Goal: Transaction & Acquisition: Download file/media

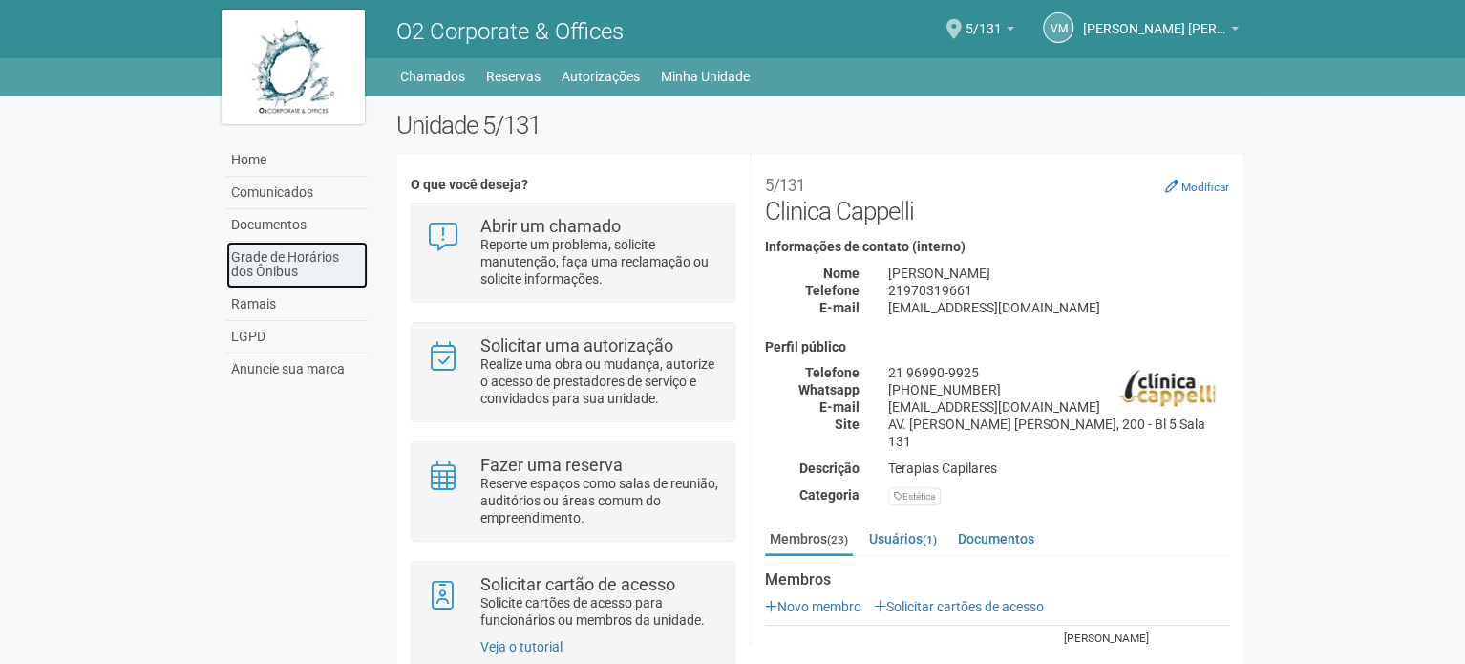
click at [288, 276] on link "Grade de Horários dos Ônibus" at bounding box center [296, 265] width 141 height 47
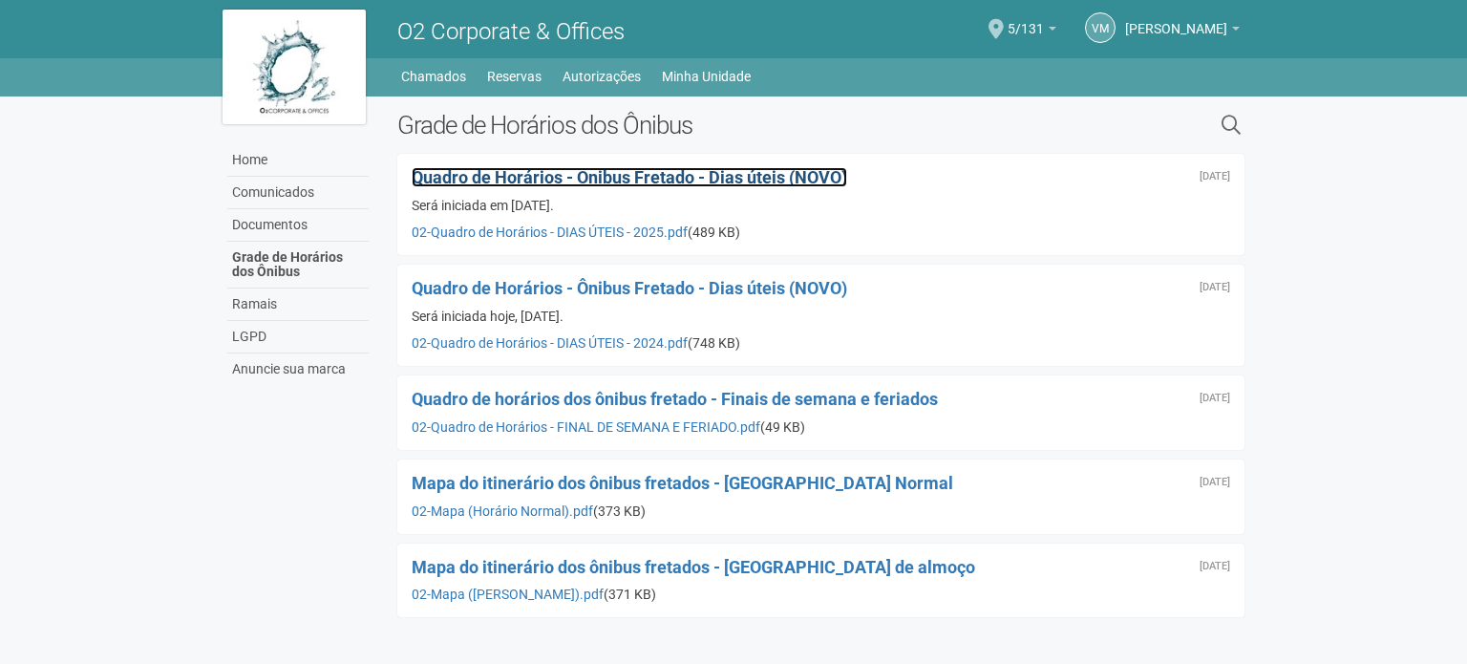
click at [741, 176] on span "Quadro de Horários - Ônibus Fretado - Dias úteis (NOVO)" at bounding box center [630, 177] width 436 height 20
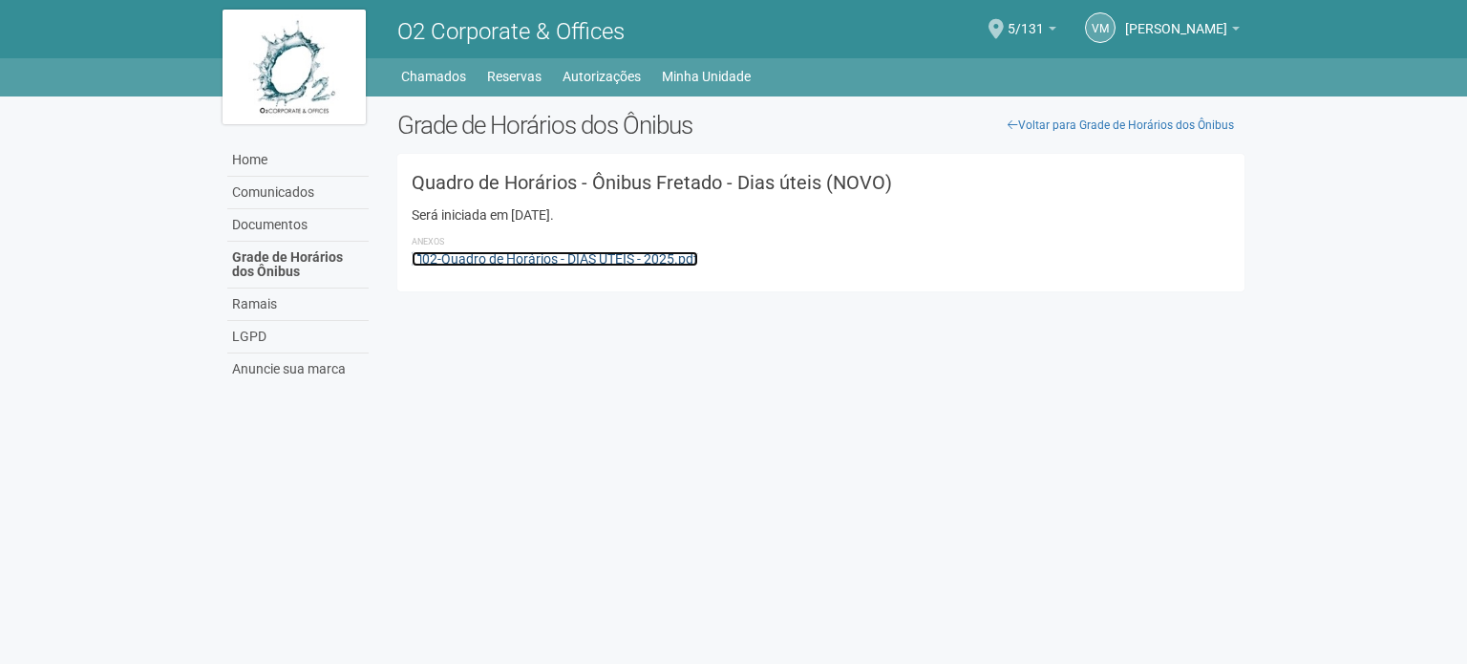
click at [634, 266] on link "02-Quadro de Horários - DIAS ÚTEIS - 2025.pdf" at bounding box center [555, 258] width 287 height 15
click at [1453, 650] on div at bounding box center [1453, 650] width 0 height 0
click at [596, 251] on link "02-Quadro de Horários - DIAS ÚTEIS - 2025.pdf" at bounding box center [555, 258] width 287 height 15
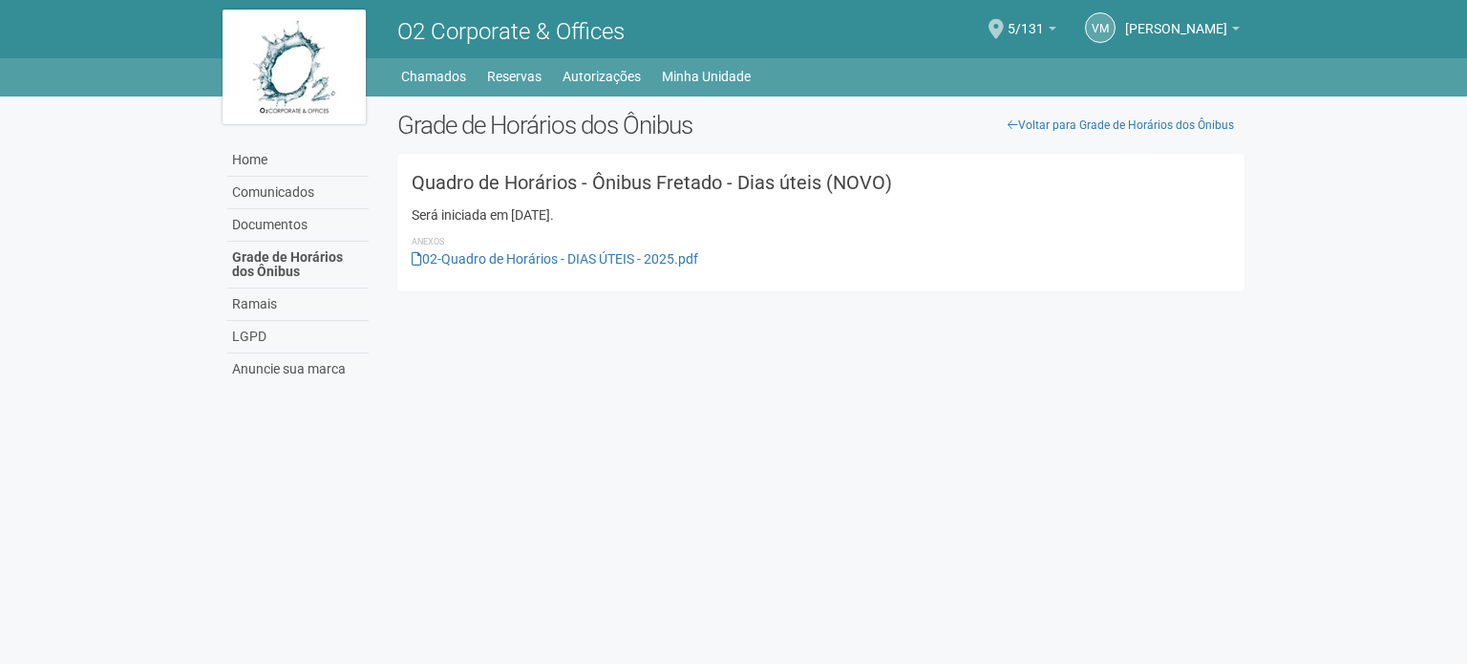
click at [845, 372] on div "Home Comunicados Documentos Grade de Horários dos Ônibus Ramais LGPD Anuncie su…" at bounding box center [733, 245] width 1051 height 298
click at [657, 251] on link "02-Quadro de Horários - DIAS ÚTEIS - 2025.pdf" at bounding box center [555, 258] width 287 height 15
